Goal: Ask a question: Seek information or help from site administrators or community

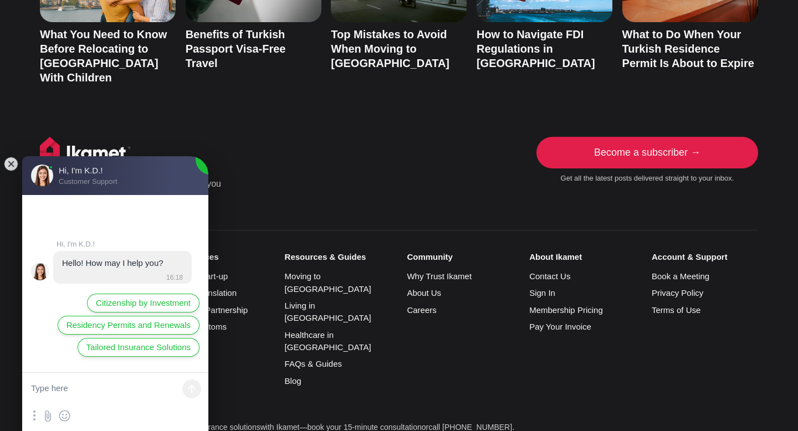
scroll to position [2395, 0]
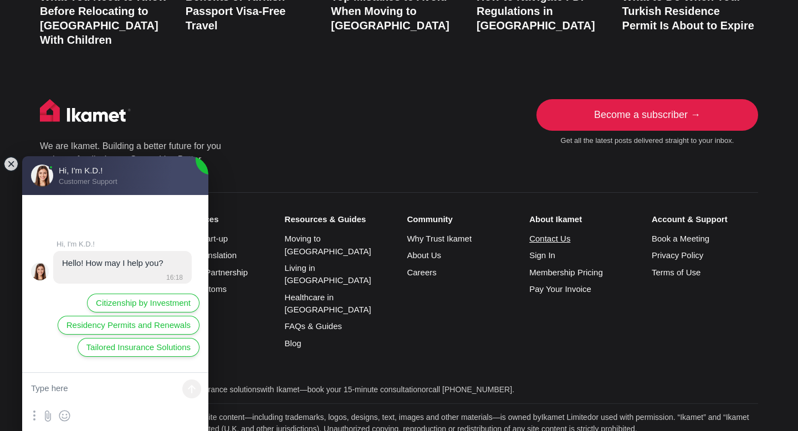
click at [540, 234] on link "Contact Us" at bounding box center [549, 238] width 41 height 9
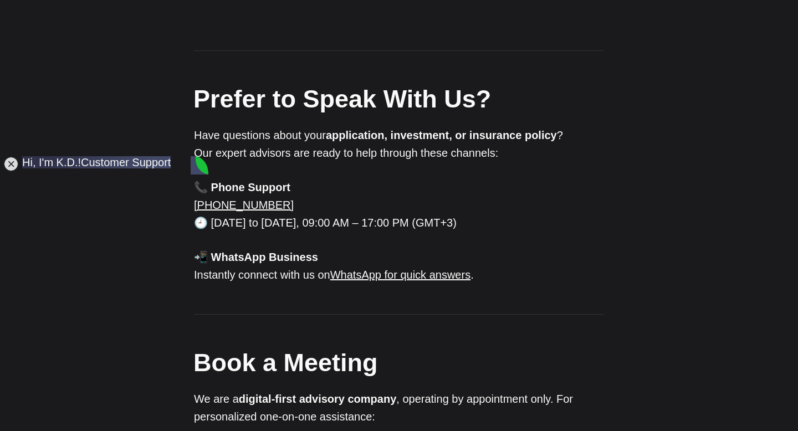
scroll to position [819, 0]
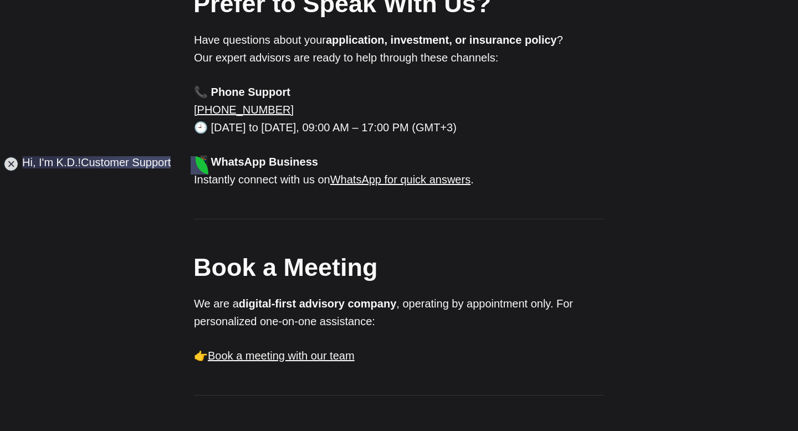
type textarea "k"
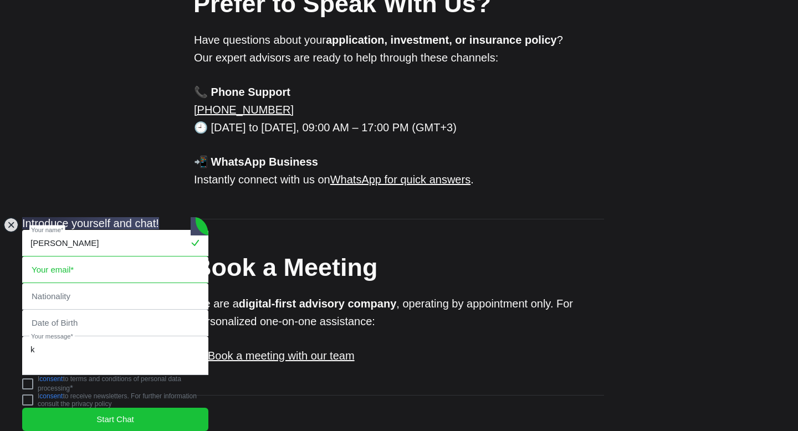
type input "[PERSON_NAME]"
click at [103, 257] on input "email" at bounding box center [115, 269] width 185 height 25
type input "[EMAIL_ADDRESS][DOMAIN_NAME]"
click at [99, 284] on input "text" at bounding box center [115, 296] width 185 height 25
type input "[GEOGRAPHIC_DATA]"
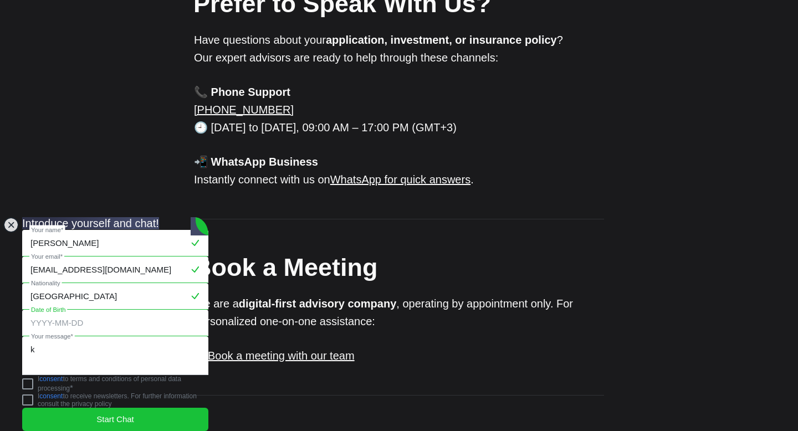
click at [110, 310] on input "tel" at bounding box center [115, 322] width 185 height 25
type input "0"
type input "2"
type input "1"
type input "[DATE]"
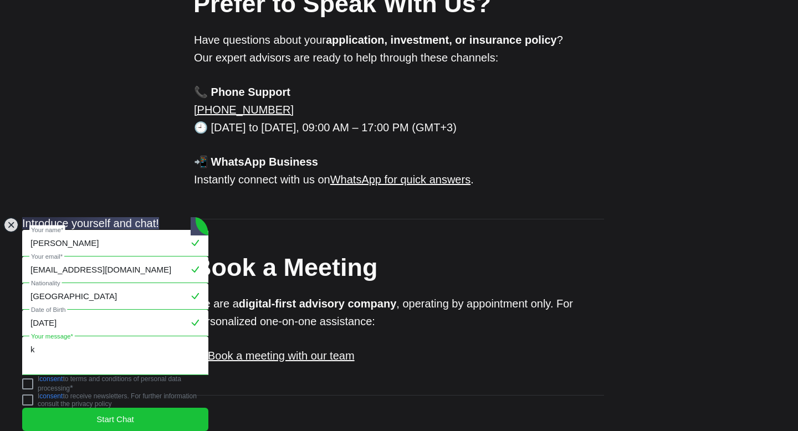
click at [82, 340] on textarea "k" at bounding box center [115, 356] width 185 height 38
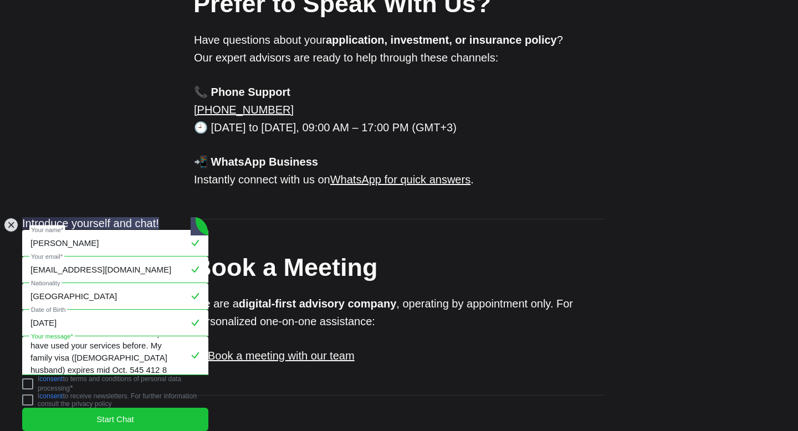
scroll to position [28, 0]
type textarea "Please have someone call me asap. I have used your services before. My family v…"
click at [33, 380] on jdiv at bounding box center [27, 383] width 11 height 11
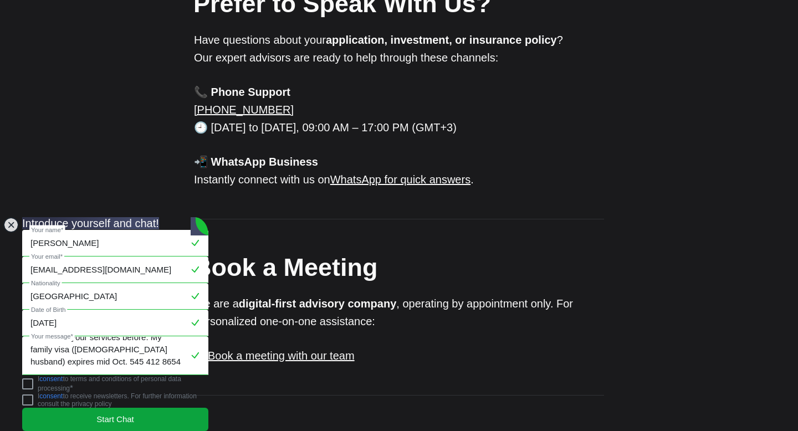
click at [57, 409] on jdiv "Start Chat" at bounding box center [115, 419] width 186 height 23
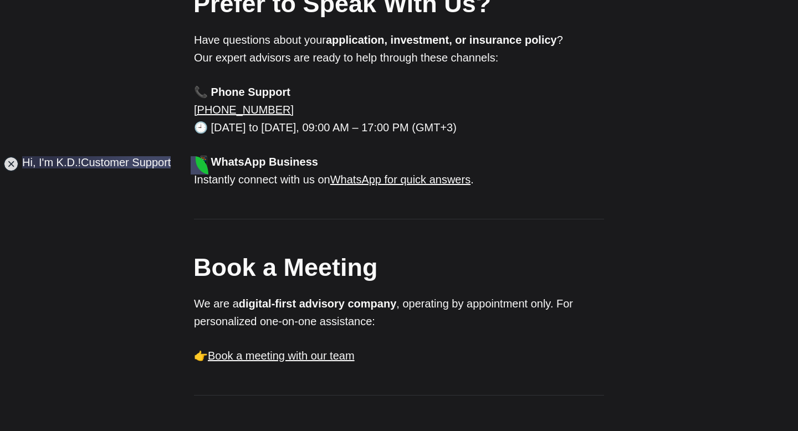
type textarea "Would like to make an appt. in Izmir for renewal and know there is a wait time."
type textarea "fine, hoping you aren't a bot"
type textarea "oh great!! yes"
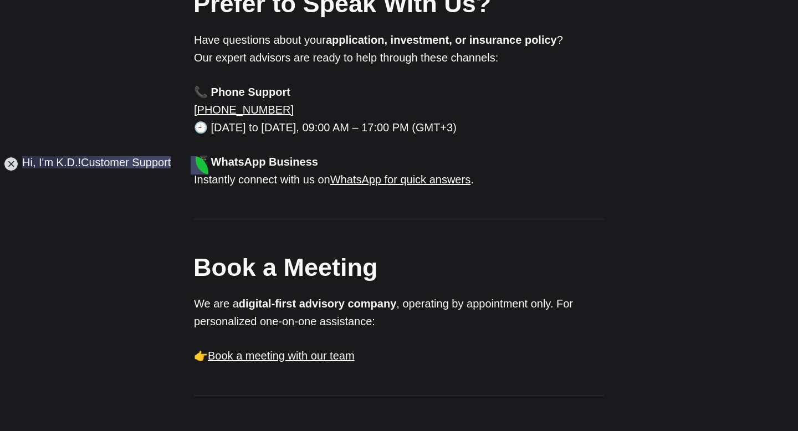
scroll to position [468, 0]
type textarea "perfect, i wrote an email before but never heard back,"
type textarea "maybe a week ago."
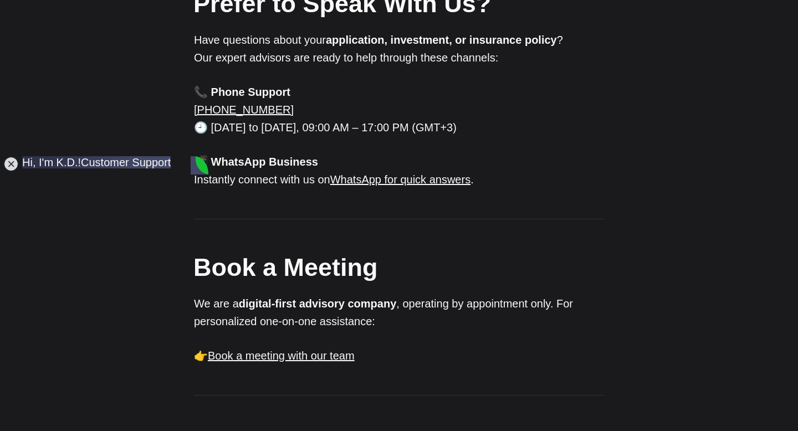
type textarea "Also, is applying for [DEMOGRAPHIC_DATA] citizenship also something you can hel…"
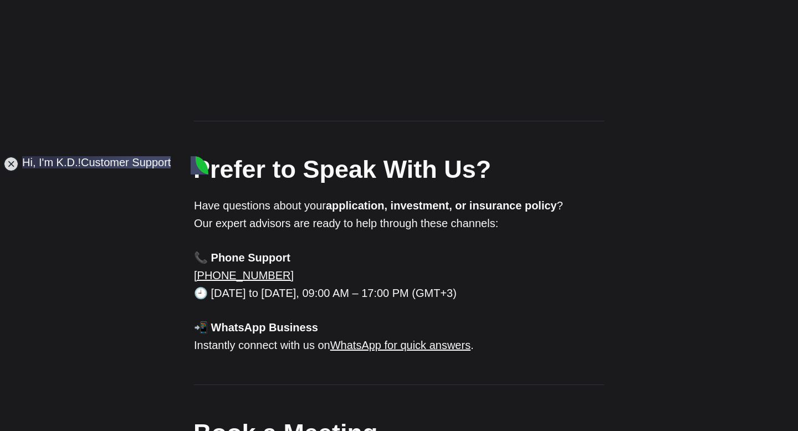
scroll to position [694, 0]
type textarea "O"
type textarea "super. so I will now send front and back of kimlik card. anything else?"
type textarea "i think i did it through website actually"
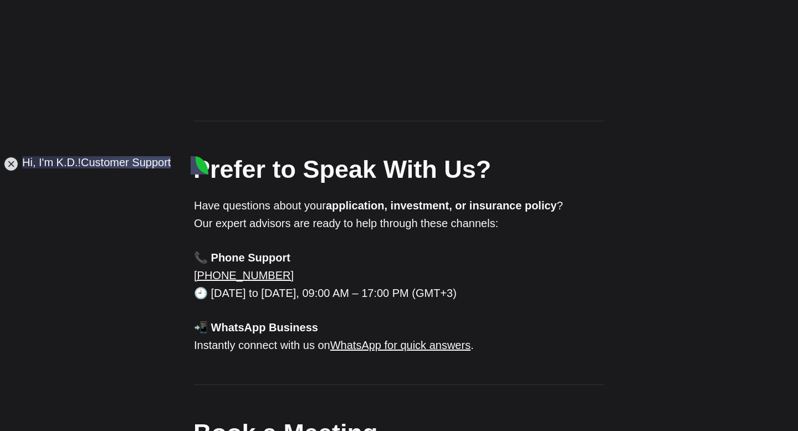
scroll to position [891, 0]
type textarea "also, the phone didn't get an answer"
type textarea "o"
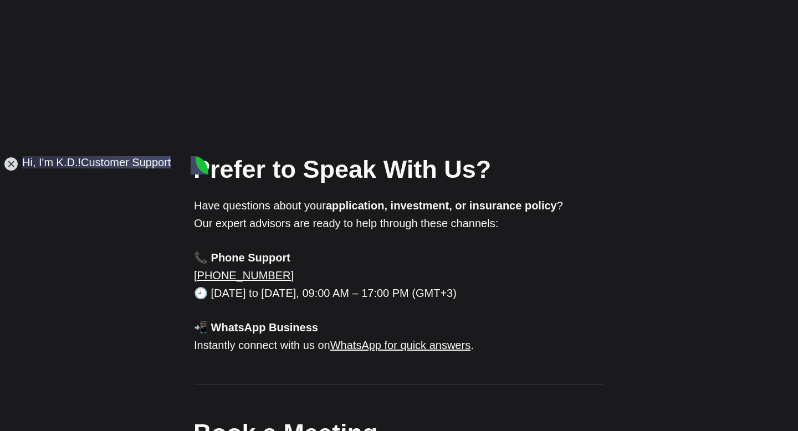
type textarea "and making the appt. with [GEOGRAPHIC_DATA] is important"
type textarea "we can do that ahead of paperwork"
type textarea "is [PERSON_NAME] still around?"
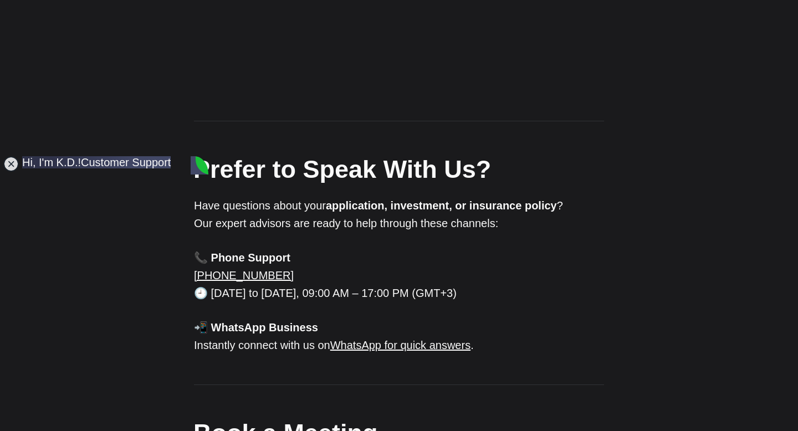
scroll to position [1218, 0]
type textarea "hah! great. Hope you are well:)"
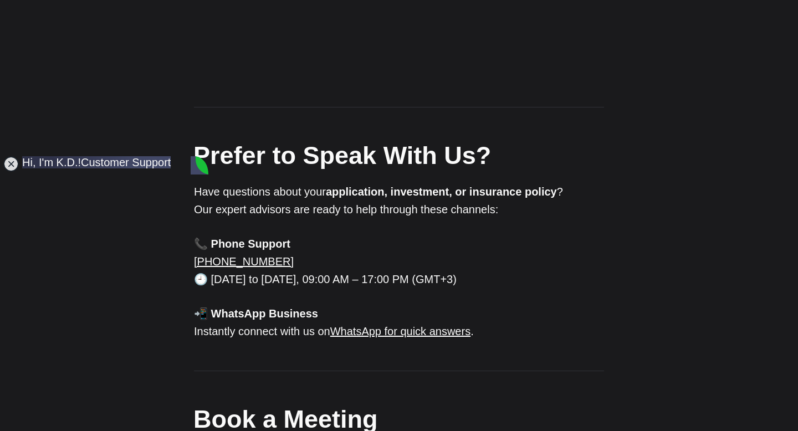
scroll to position [1330, 0]
type textarea "yes, it seem you have been extremeley successful"
type textarea "take care, sending doc now"
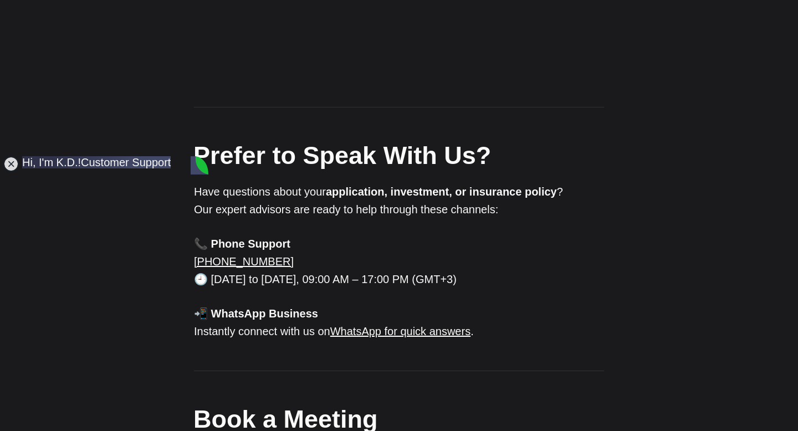
type textarea "got it"
click at [11, 166] on jdiv at bounding box center [11, 164] width 16 height 16
